Goal: Task Accomplishment & Management: Use online tool/utility

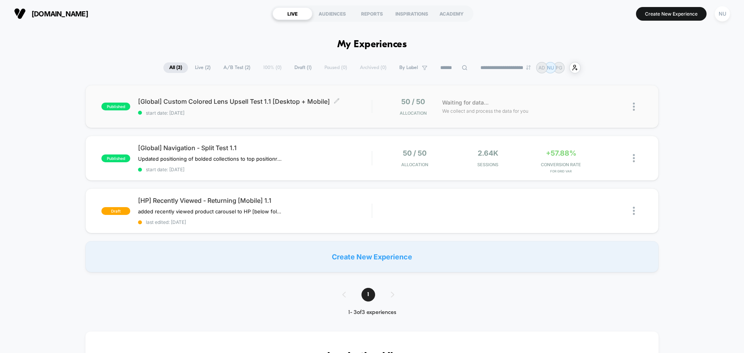
click at [354, 110] on span "start date: [DATE]" at bounding box center [255, 113] width 234 height 6
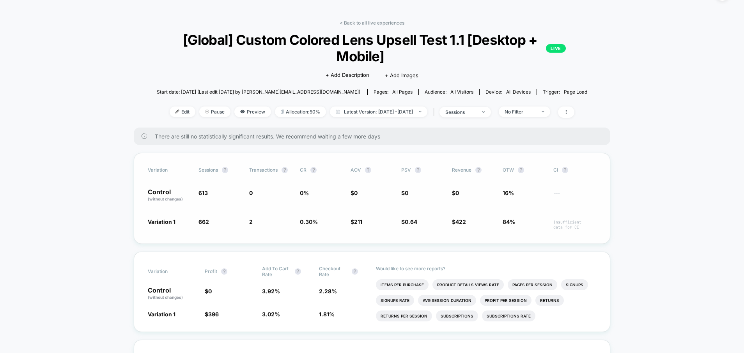
scroll to position [45, 0]
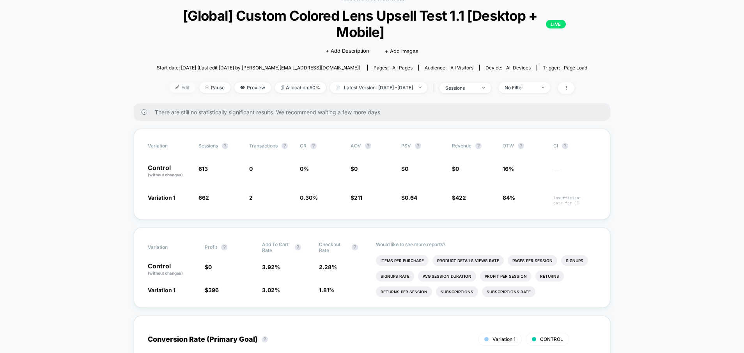
click at [170, 87] on span "Edit" at bounding box center [183, 87] width 26 height 11
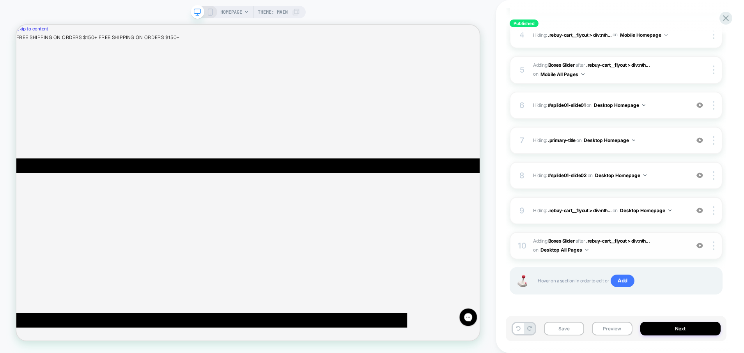
click at [637, 249] on span "#_loomi_addon_1758768370465 Adding Boxes Slider AFTER .rebuy-cart__flyout > div…" at bounding box center [609, 246] width 152 height 18
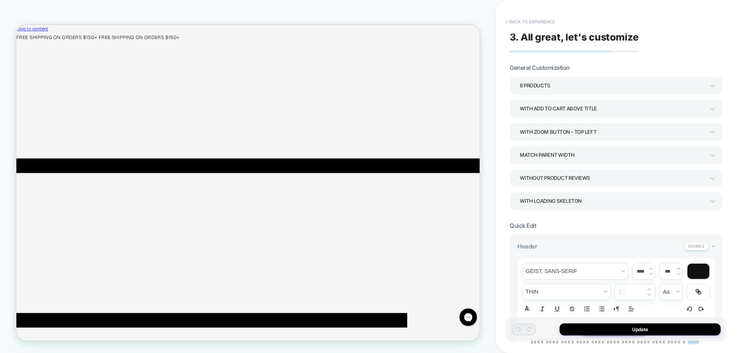
click at [515, 19] on button "< Back to experience" at bounding box center [530, 22] width 57 height 12
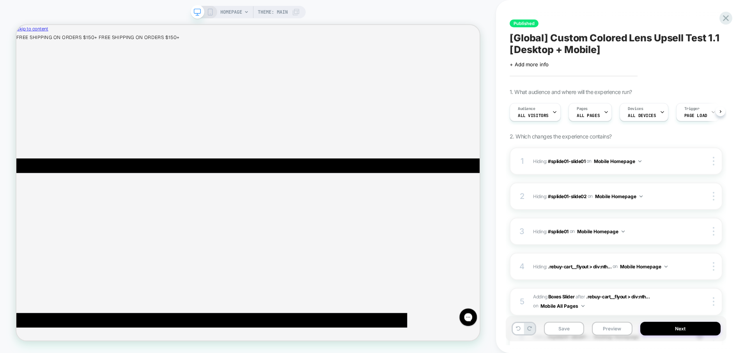
scroll to position [0, 0]
click at [726, 21] on icon at bounding box center [725, 18] width 11 height 11
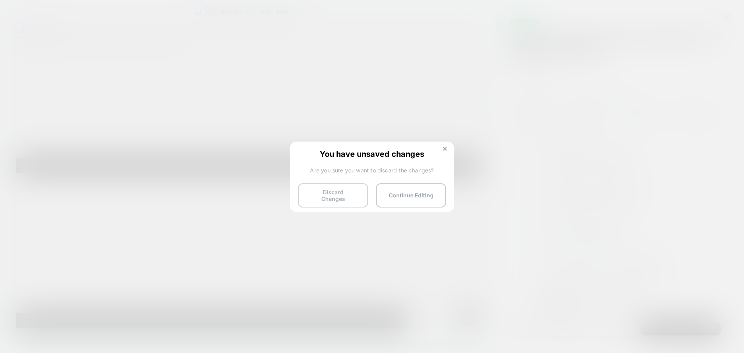
click at [339, 195] on button "Discard Changes" at bounding box center [333, 195] width 70 height 24
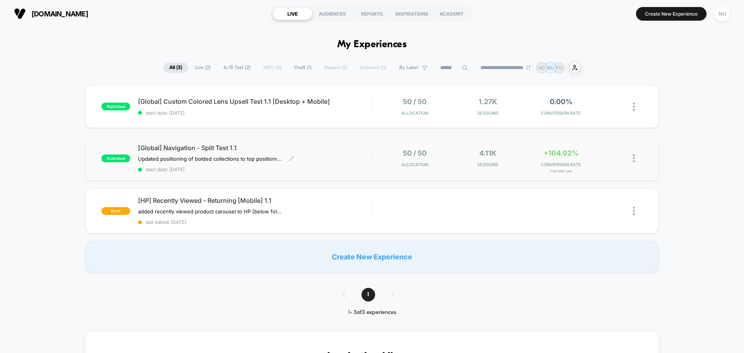
click at [352, 163] on div "[Global] Navigation - Split Test 1.1 Updated positioning of bolded collections …" at bounding box center [255, 158] width 234 height 28
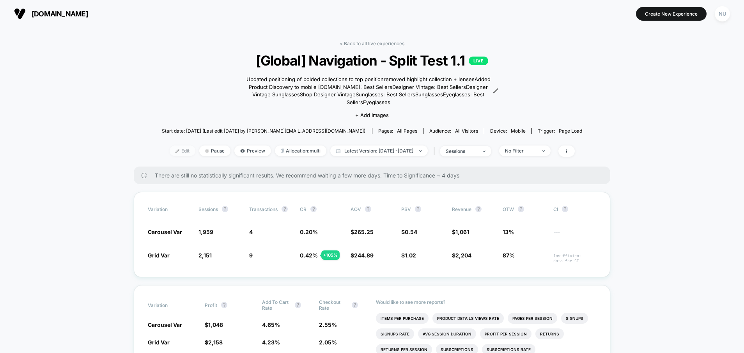
click at [171, 145] on span "Edit" at bounding box center [183, 150] width 26 height 11
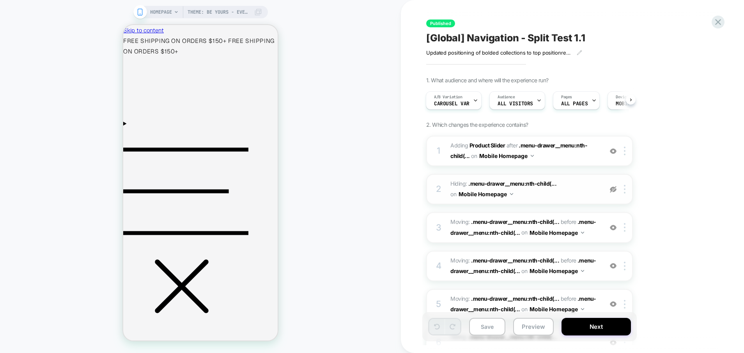
scroll to position [0, 6]
click at [563, 157] on span "#_loomi_addon_1758572956835 Adding Product Slider AFTER .menu-drawer__menu:nth-…" at bounding box center [524, 150] width 149 height 21
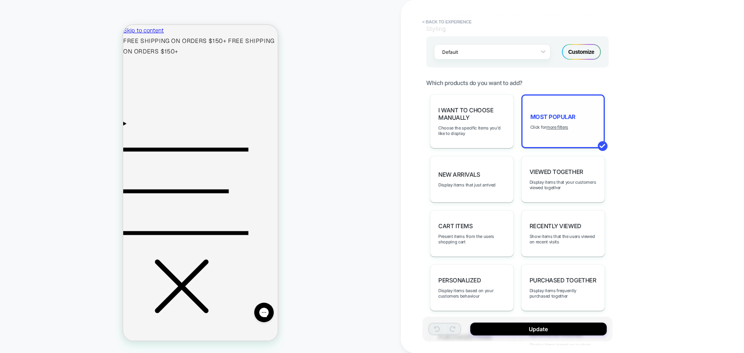
scroll to position [329, 0]
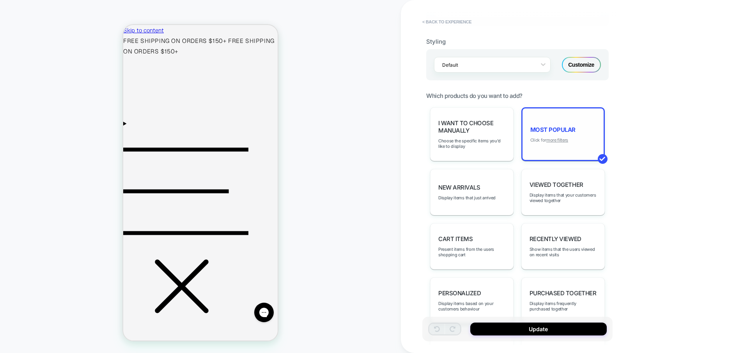
click at [553, 139] on u "more filters" at bounding box center [557, 139] width 22 height 5
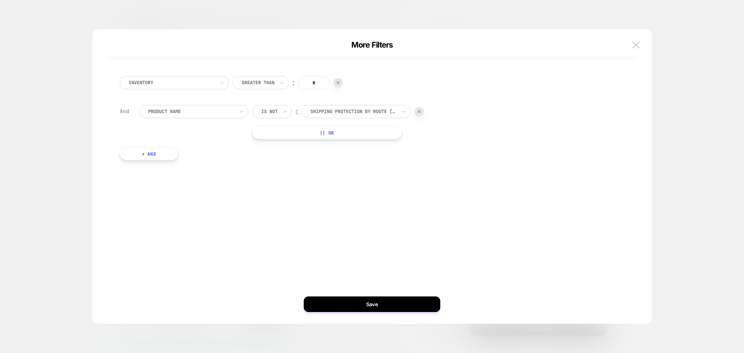
click at [311, 130] on button "|| Or" at bounding box center [326, 132] width 149 height 13
click at [419, 133] on img at bounding box center [419, 132] width 3 height 3
click at [164, 152] on button "+ And" at bounding box center [149, 153] width 58 height 13
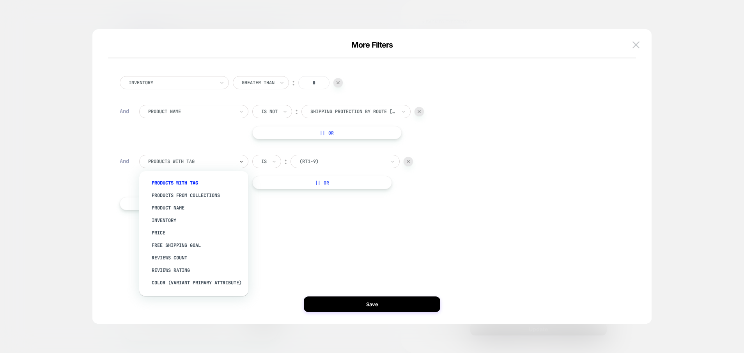
click at [198, 166] on div "products with tag" at bounding box center [193, 161] width 109 height 13
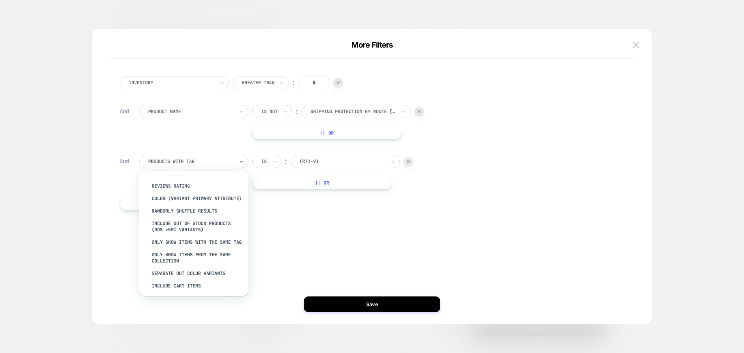
scroll to position [0, 0]
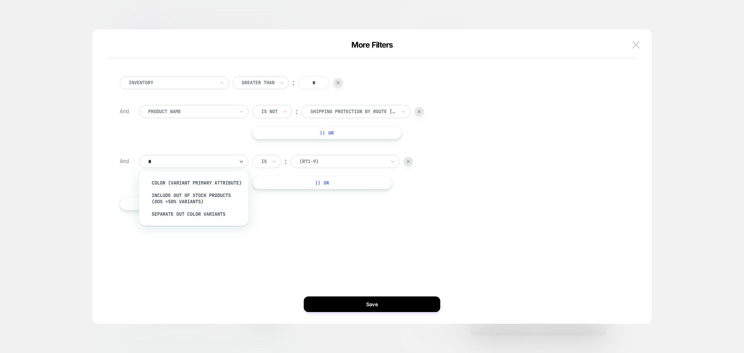
type input "*"
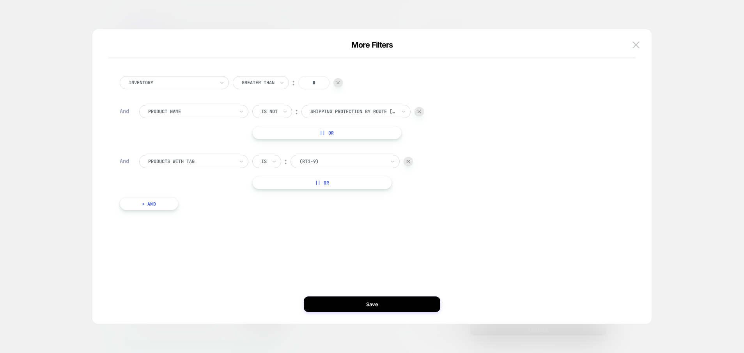
click at [213, 152] on div "Inventory Greater Than ︰ * And Product Name Is not ︰ Shipping Protection by Rou…" at bounding box center [368, 142] width 505 height 157
click at [212, 156] on div "products with tag" at bounding box center [193, 161] width 109 height 13
type input "*"
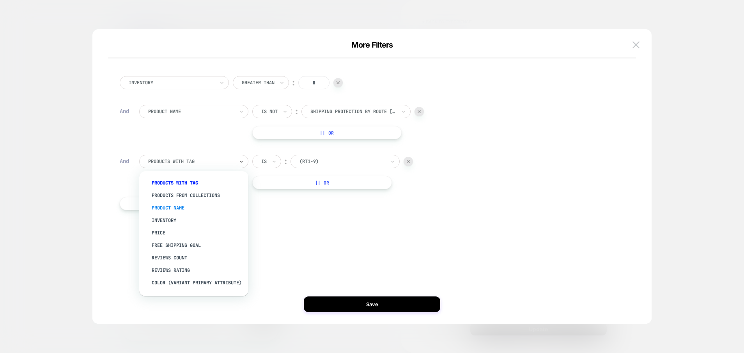
click at [184, 210] on div "Product Name" at bounding box center [197, 208] width 101 height 12
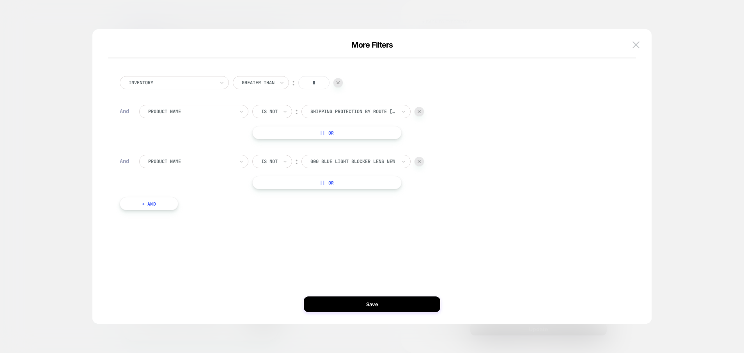
click at [417, 163] on div at bounding box center [418, 161] width 9 height 9
click at [363, 131] on button "|| Or" at bounding box center [326, 132] width 149 height 13
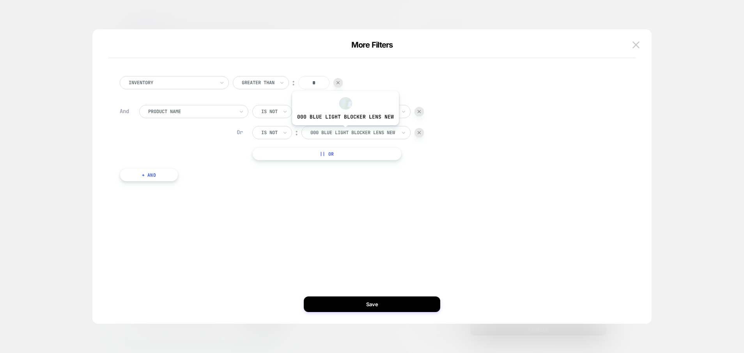
click at [344, 131] on div at bounding box center [353, 132] width 86 height 7
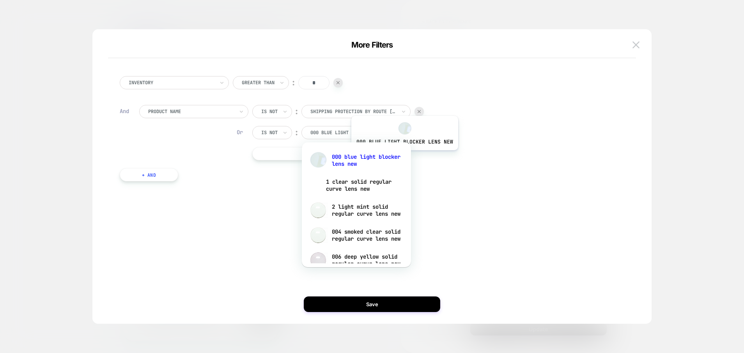
paste input "*****"
type input "*****"
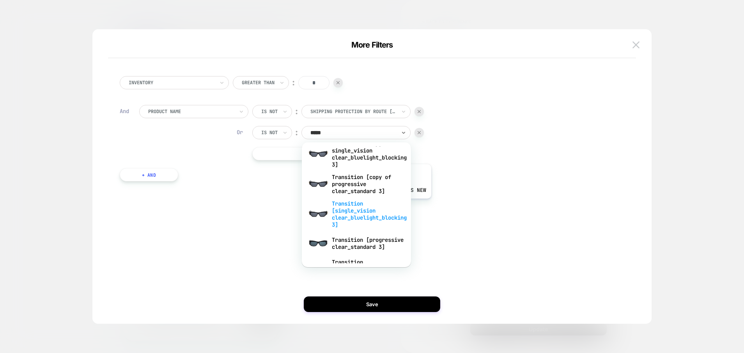
scroll to position [3049, 0]
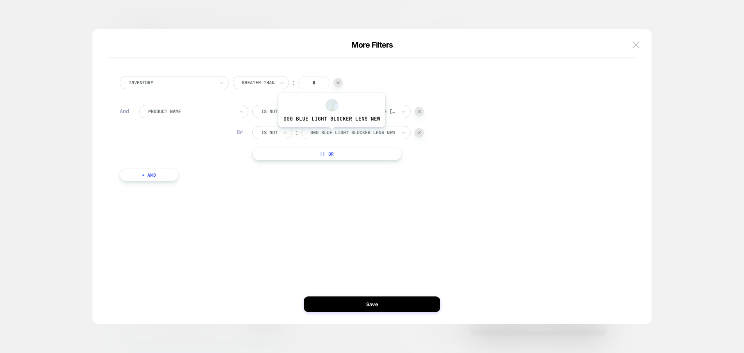
click at [329, 133] on div at bounding box center [353, 132] width 86 height 7
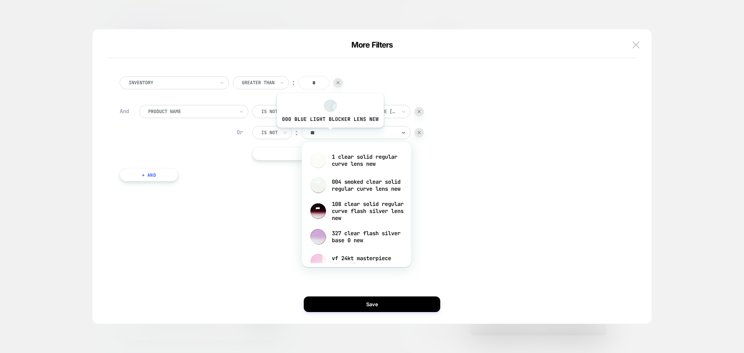
type input "*"
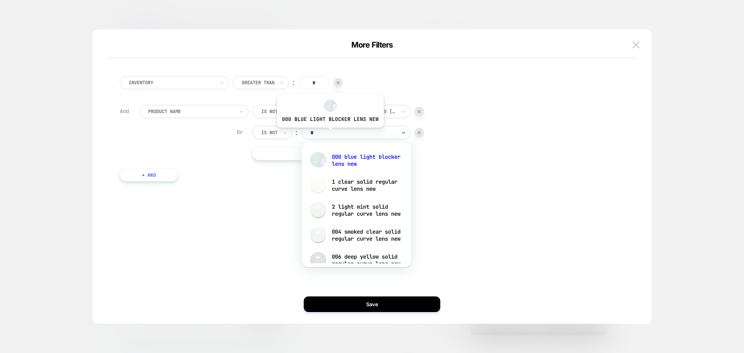
type input "**"
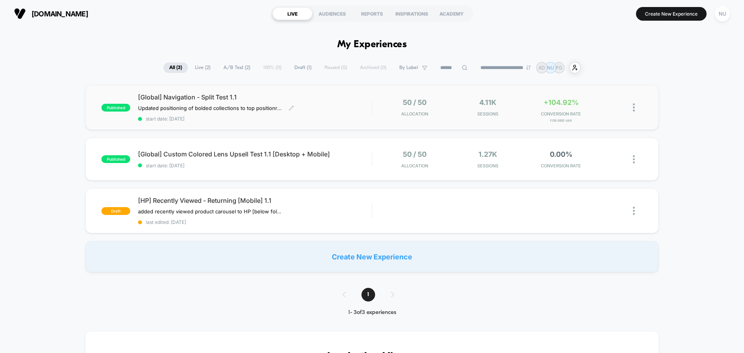
click at [360, 111] on div "[Global] Navigation - Split Test 1.1 Updated positioning of bolded collections …" at bounding box center [255, 107] width 234 height 28
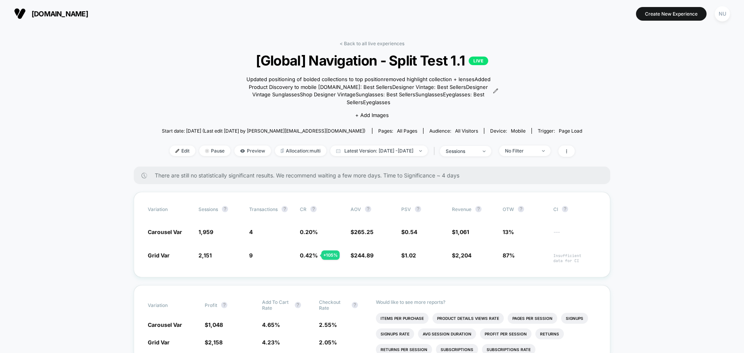
click at [376, 43] on link "< Back to all live experiences" at bounding box center [372, 44] width 65 height 6
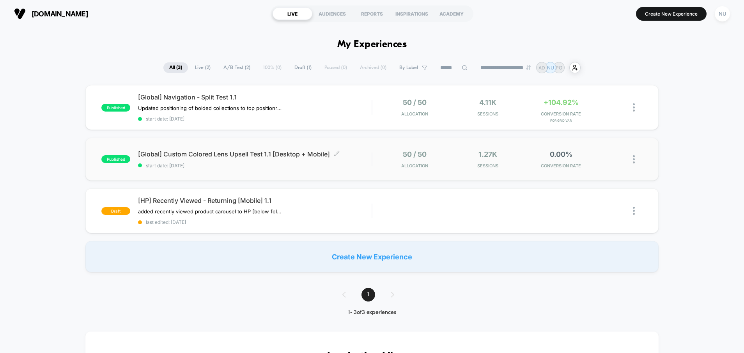
click at [364, 168] on span "start date: [DATE]" at bounding box center [255, 166] width 234 height 6
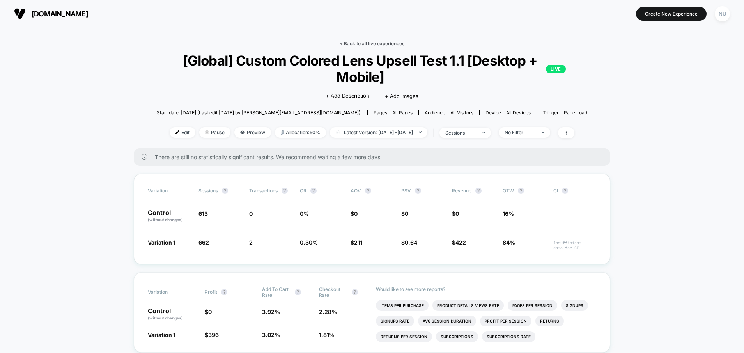
click at [389, 41] on link "< Back to all live experiences" at bounding box center [372, 44] width 65 height 6
